Goal: Information Seeking & Learning: Check status

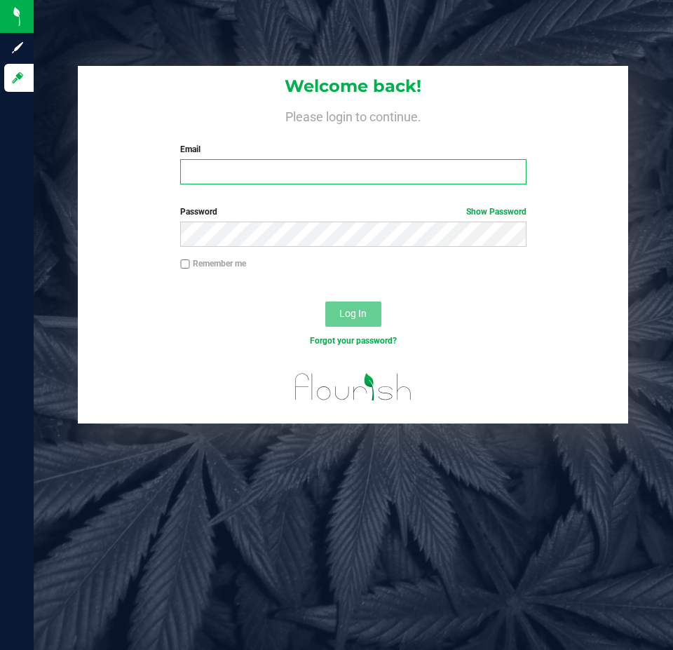
drag, startPoint x: 274, startPoint y: 176, endPoint x: 351, endPoint y: 188, distance: 78.1
click at [275, 176] on input "Email" at bounding box center [353, 171] width 346 height 25
type input "[EMAIL_ADDRESS][DOMAIN_NAME]"
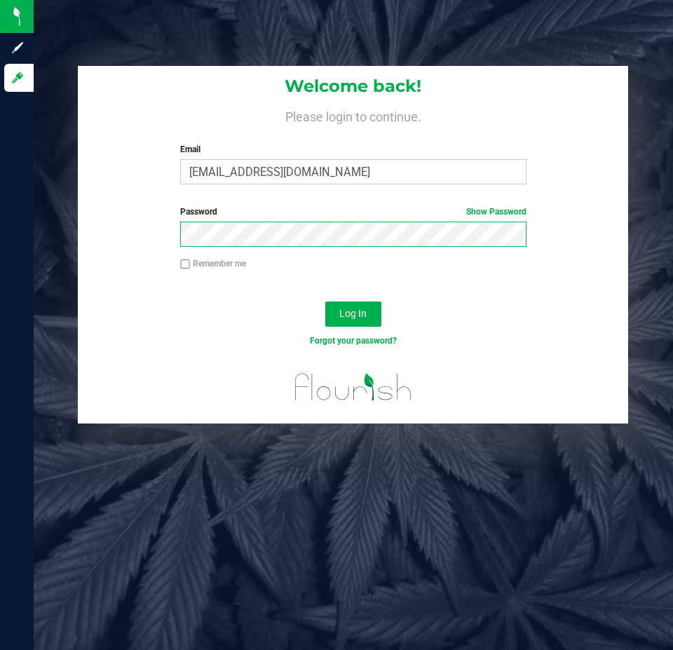
click at [326, 302] on button "Log In" at bounding box center [354, 314] width 56 height 25
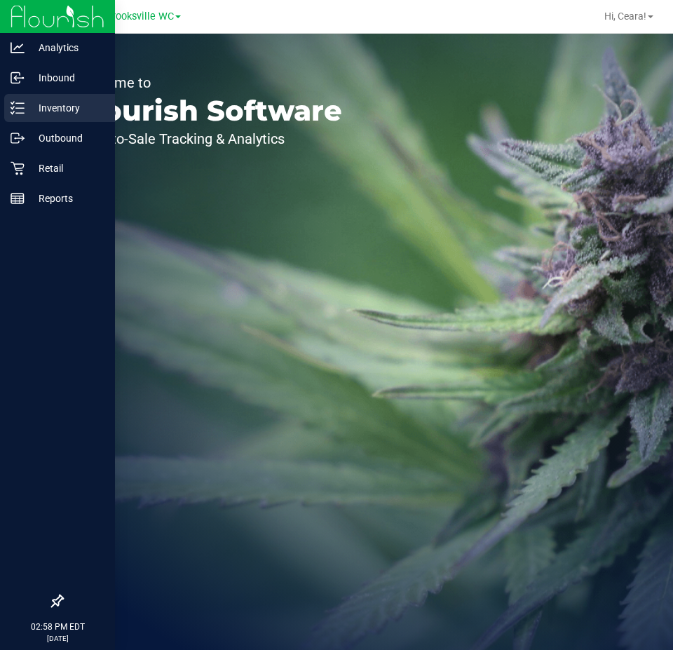
click at [13, 107] on icon at bounding box center [18, 108] width 14 height 14
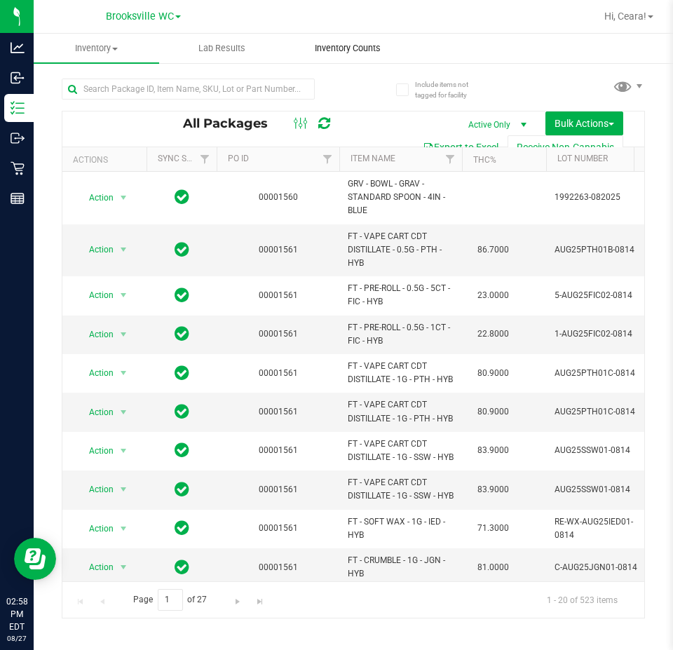
click at [354, 49] on span "Inventory Counts" at bounding box center [348, 48] width 104 height 13
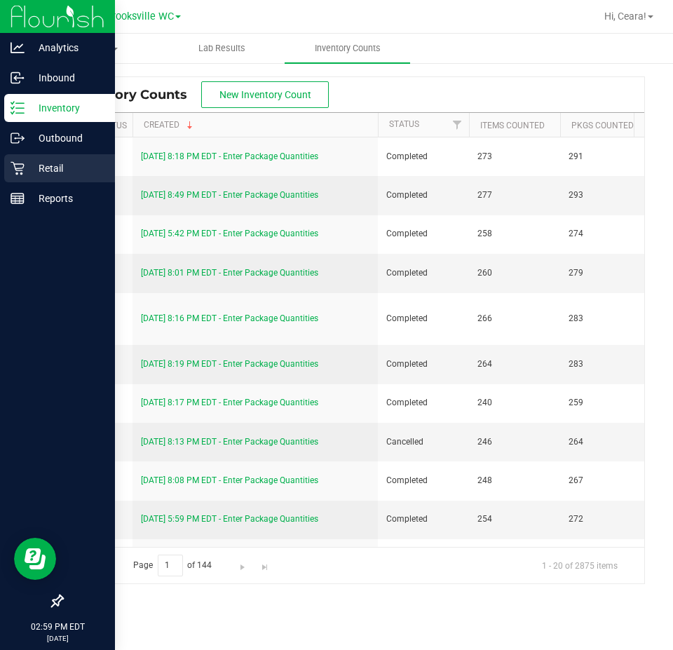
click at [34, 180] on div "Retail" at bounding box center [59, 168] width 111 height 28
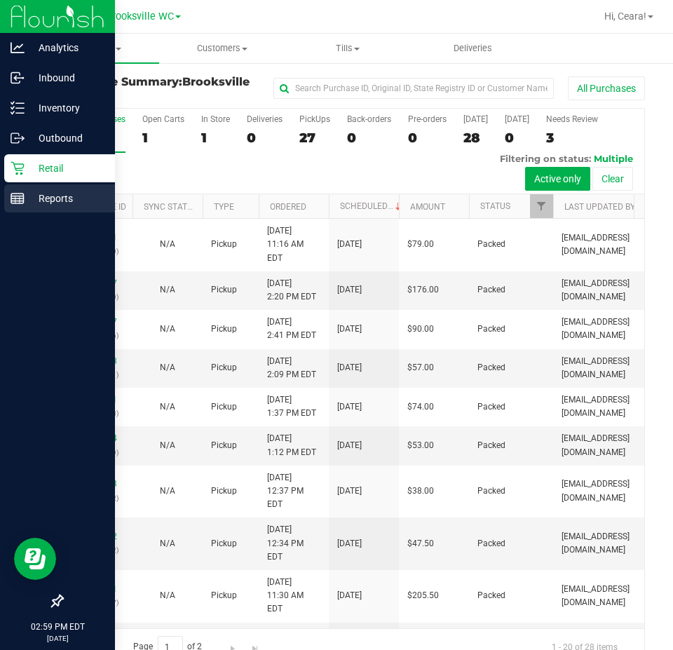
click at [18, 202] on icon at bounding box center [18, 199] width 14 height 14
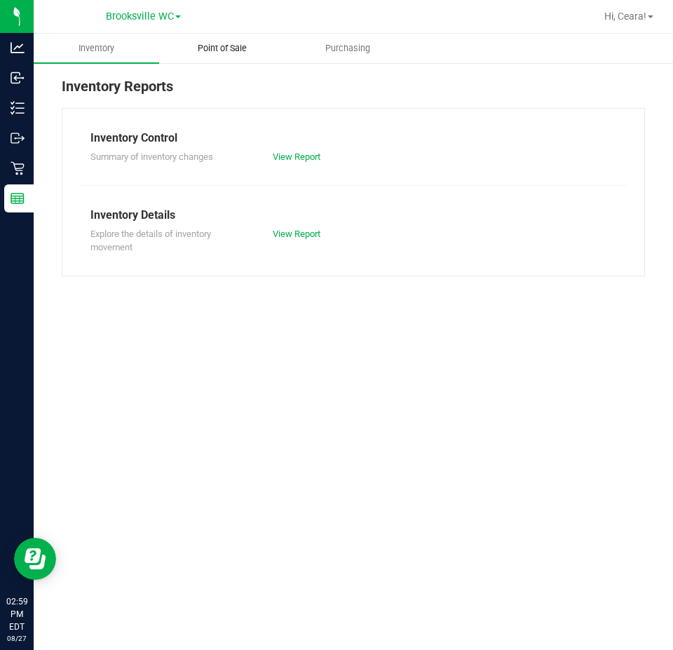
click at [231, 46] on span "Point of Sale" at bounding box center [222, 48] width 87 height 13
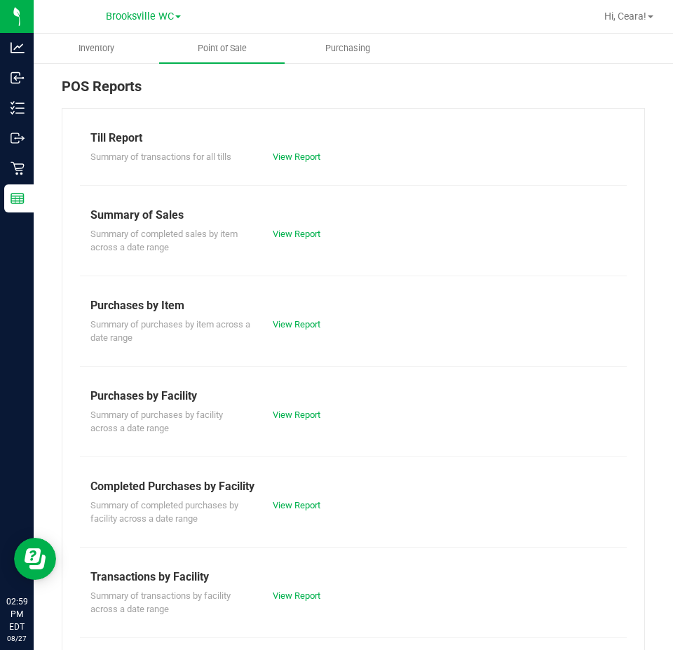
click at [302, 496] on div "Summary of completed purchases by facility across a date range View Report" at bounding box center [353, 510] width 547 height 31
click at [304, 509] on link "View Report" at bounding box center [297, 505] width 48 height 11
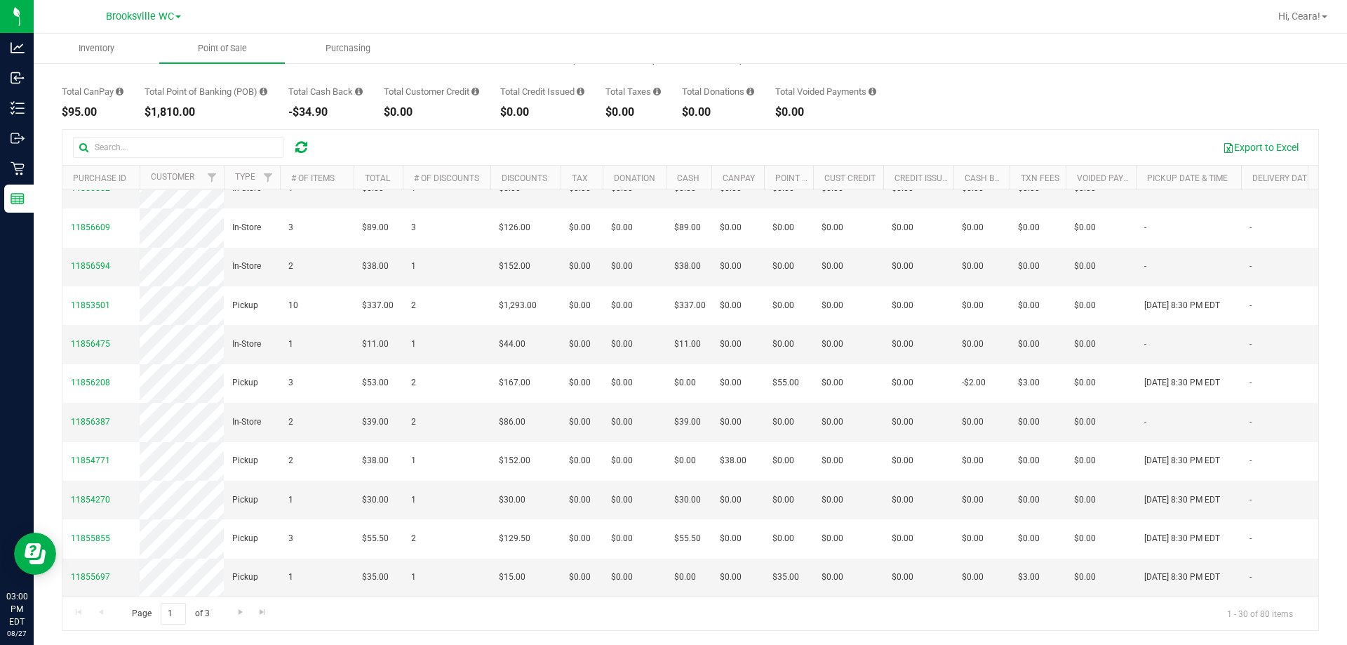
scroll to position [0, 772]
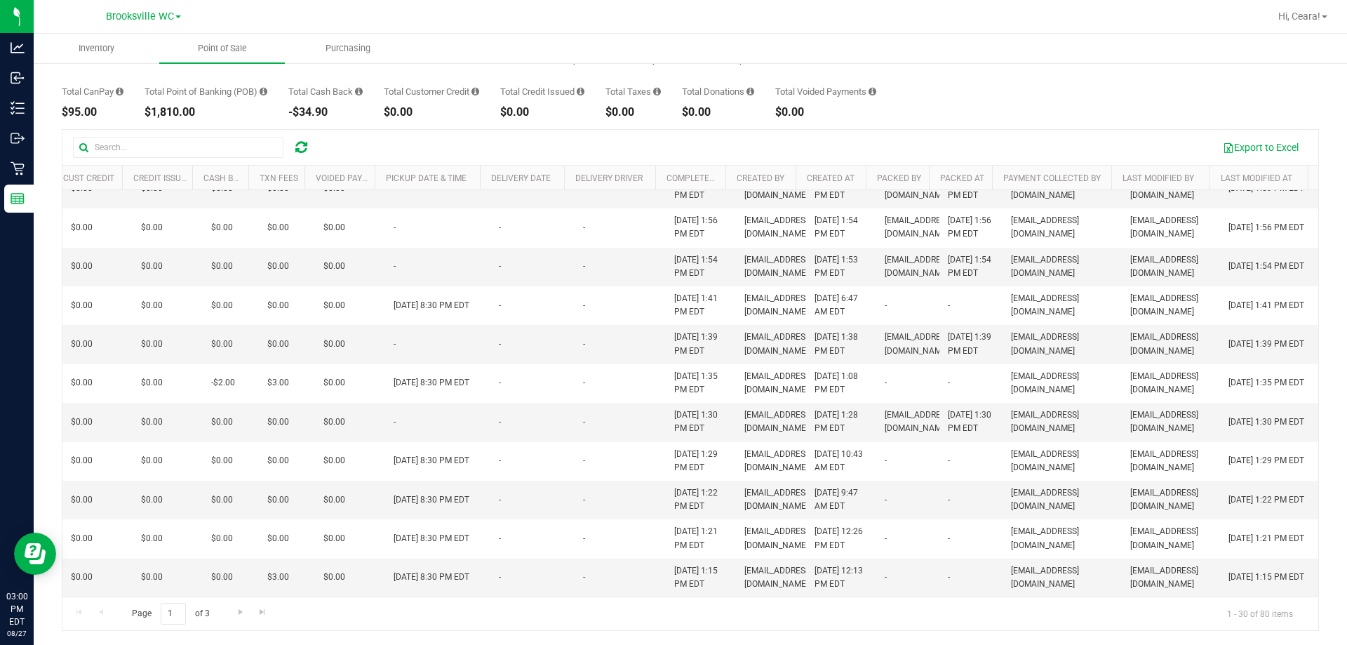
click at [673, 184] on th "Last Modified At" at bounding box center [1258, 178] width 98 height 25
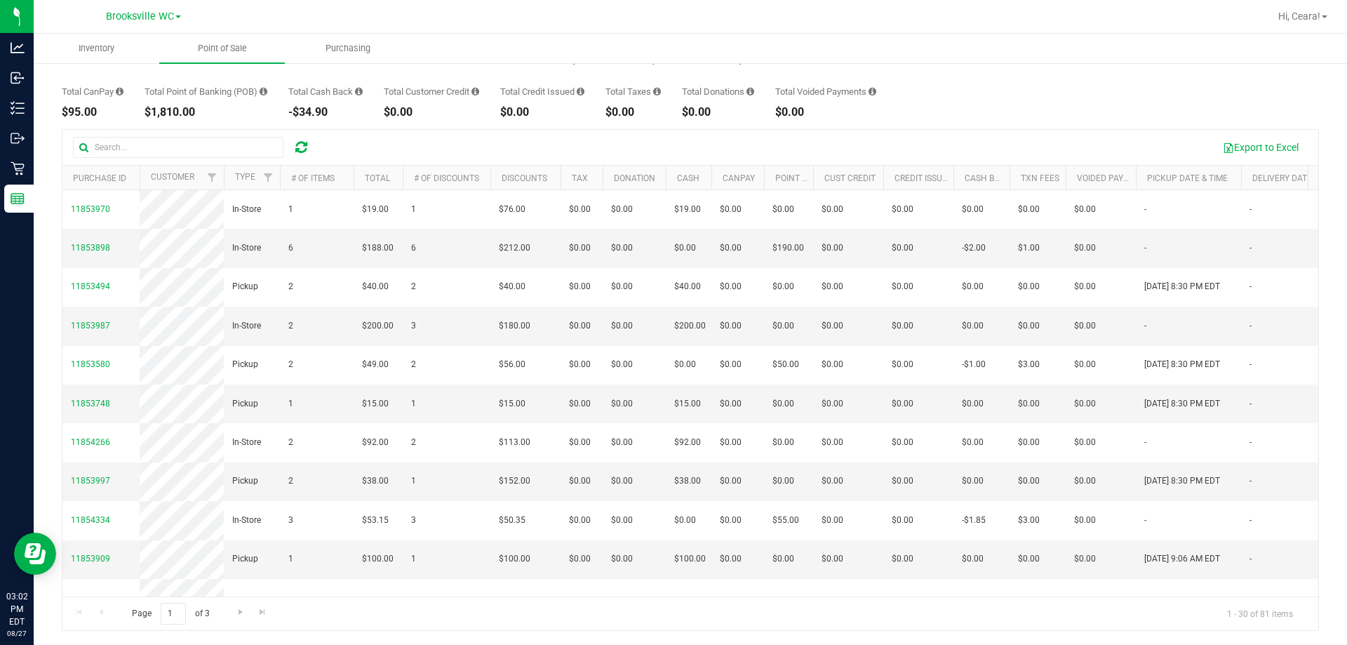
scroll to position [0, 0]
